Goal: Transaction & Acquisition: Purchase product/service

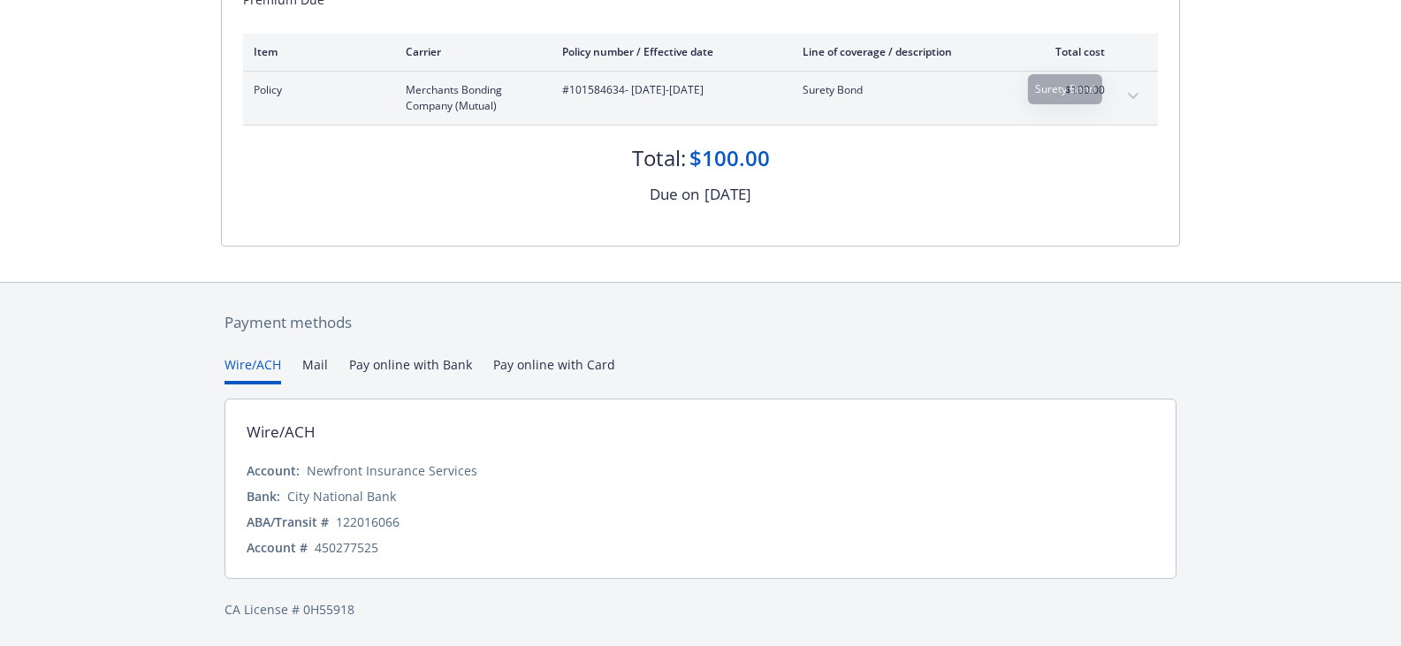
scroll to position [339, 0]
click at [372, 368] on button "Pay online with Bank" at bounding box center [410, 368] width 123 height 29
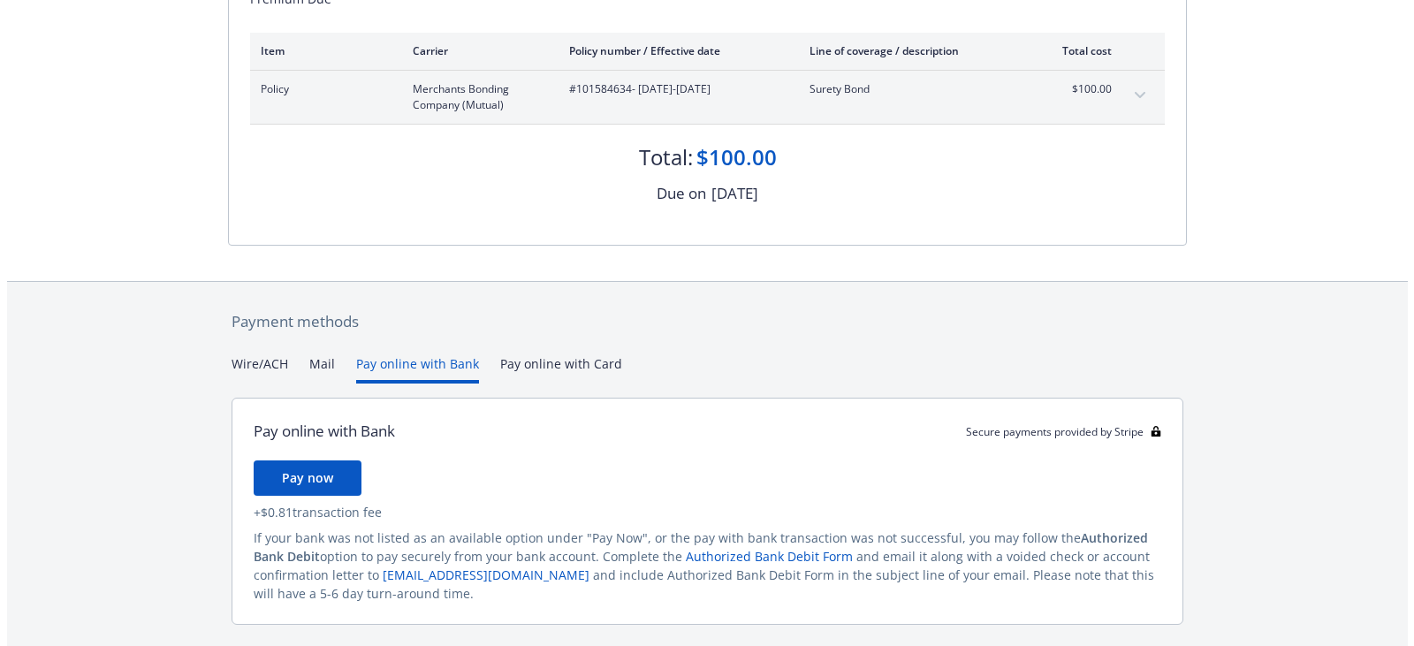
scroll to position [385, 0]
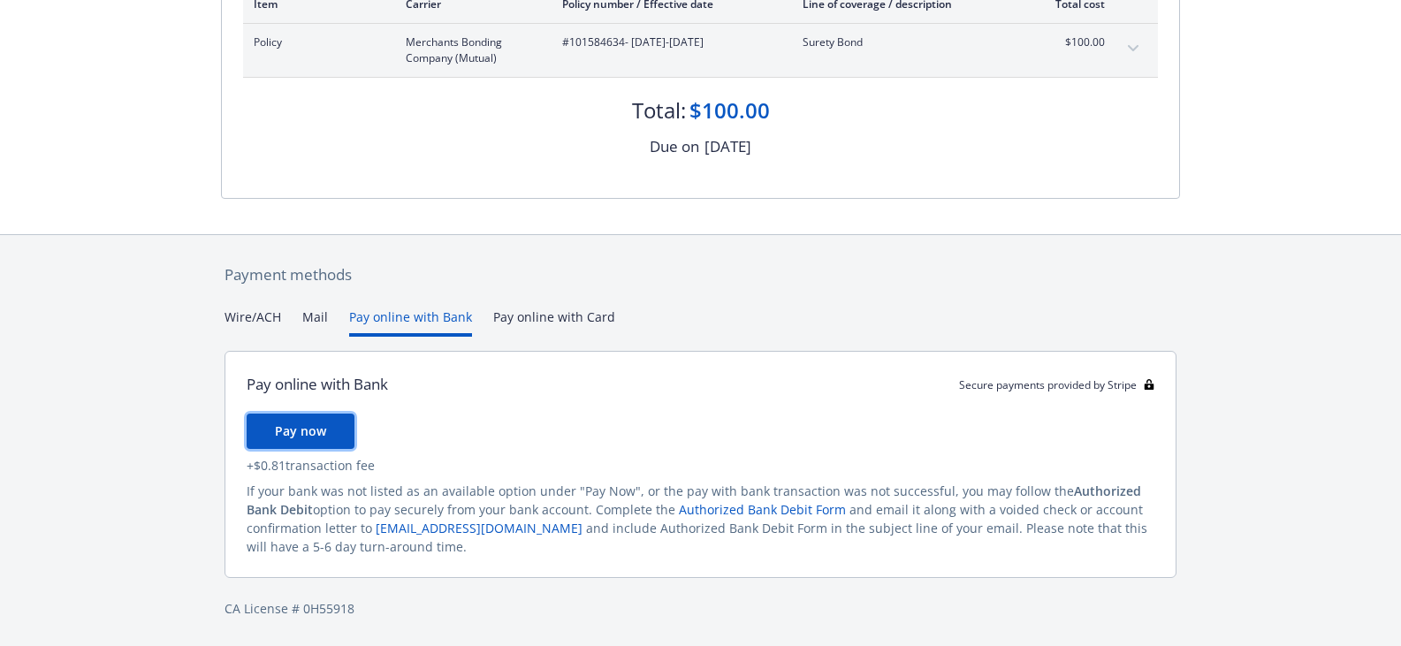
click at [335, 431] on button "Pay now" at bounding box center [301, 431] width 108 height 35
click at [304, 427] on span "Pay now" at bounding box center [300, 431] width 51 height 17
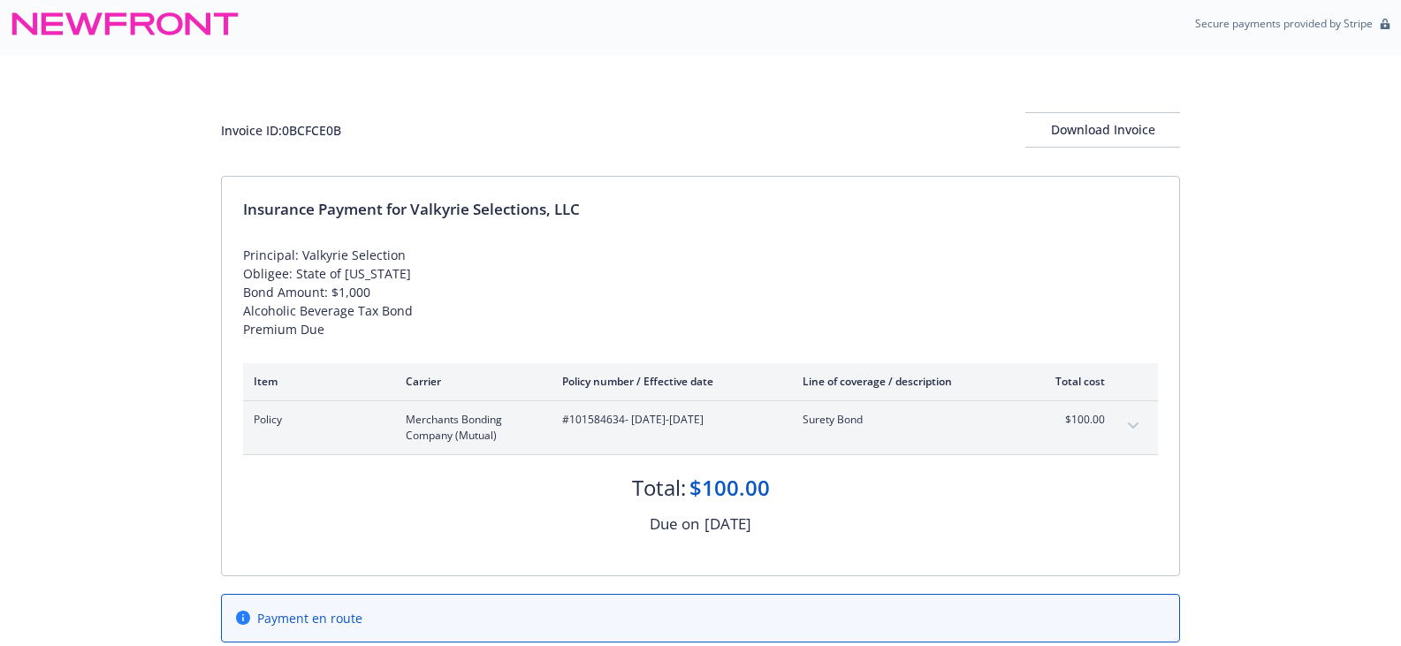
scroll to position [0, 0]
